Goal: Task Accomplishment & Management: Manage account settings

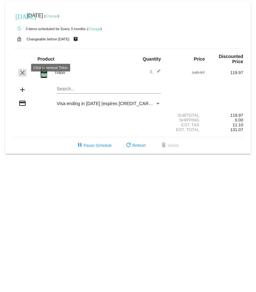
click at [22, 69] on mat-icon "clear" at bounding box center [23, 73] width 8 height 8
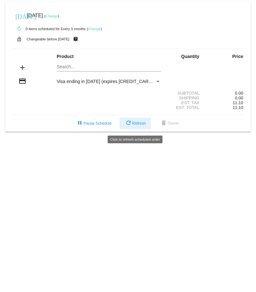
click at [135, 124] on span "refresh Refresh" at bounding box center [135, 123] width 21 height 4
click at [137, 123] on span "refresh Refresh" at bounding box center [135, 123] width 21 height 4
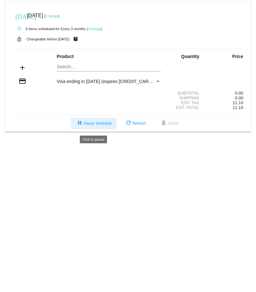
click at [99, 126] on span "pause Pause Schedule" at bounding box center [94, 123] width 36 height 4
